Goal: Find contact information: Find contact information

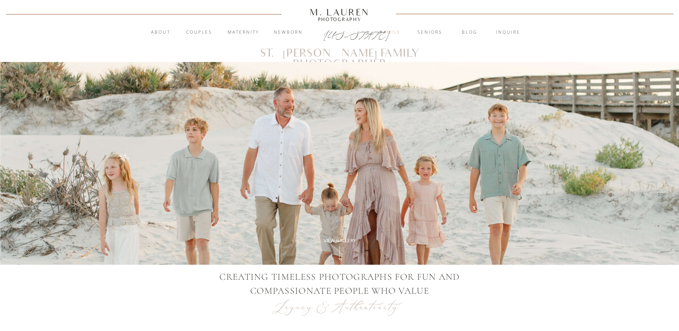
click at [383, 31] on nav "Family" at bounding box center [390, 32] width 39 height 7
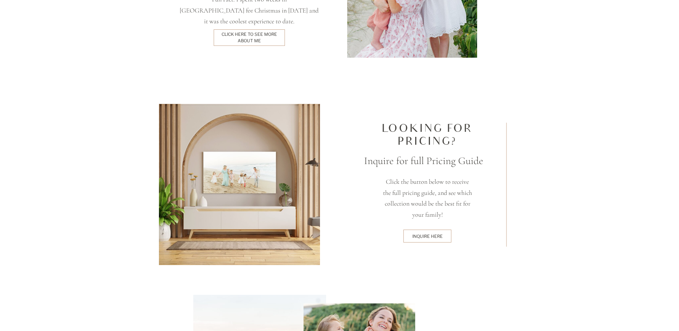
scroll to position [1825, 0]
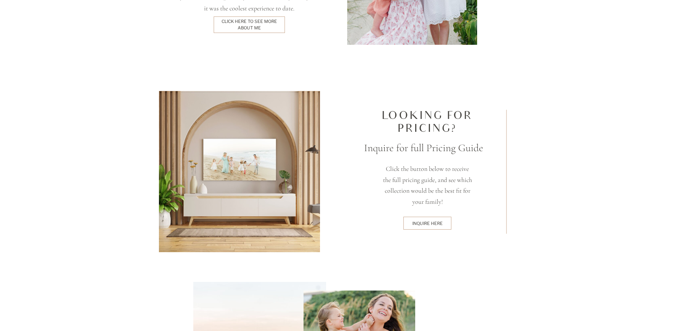
click at [419, 221] on div "inquire here" at bounding box center [427, 223] width 45 height 6
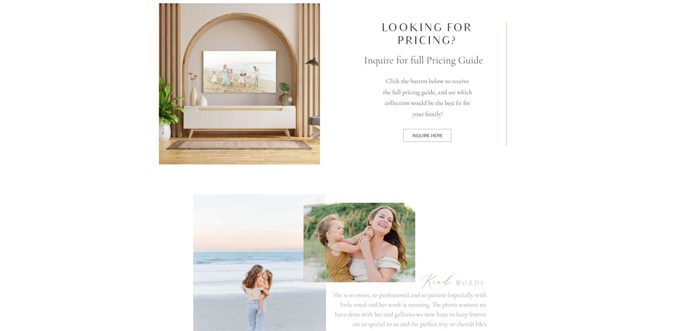
scroll to position [2004, 0]
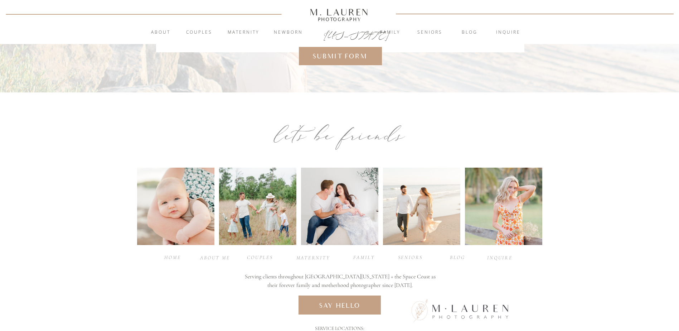
scroll to position [336, 0]
